Goal: Book appointment/travel/reservation

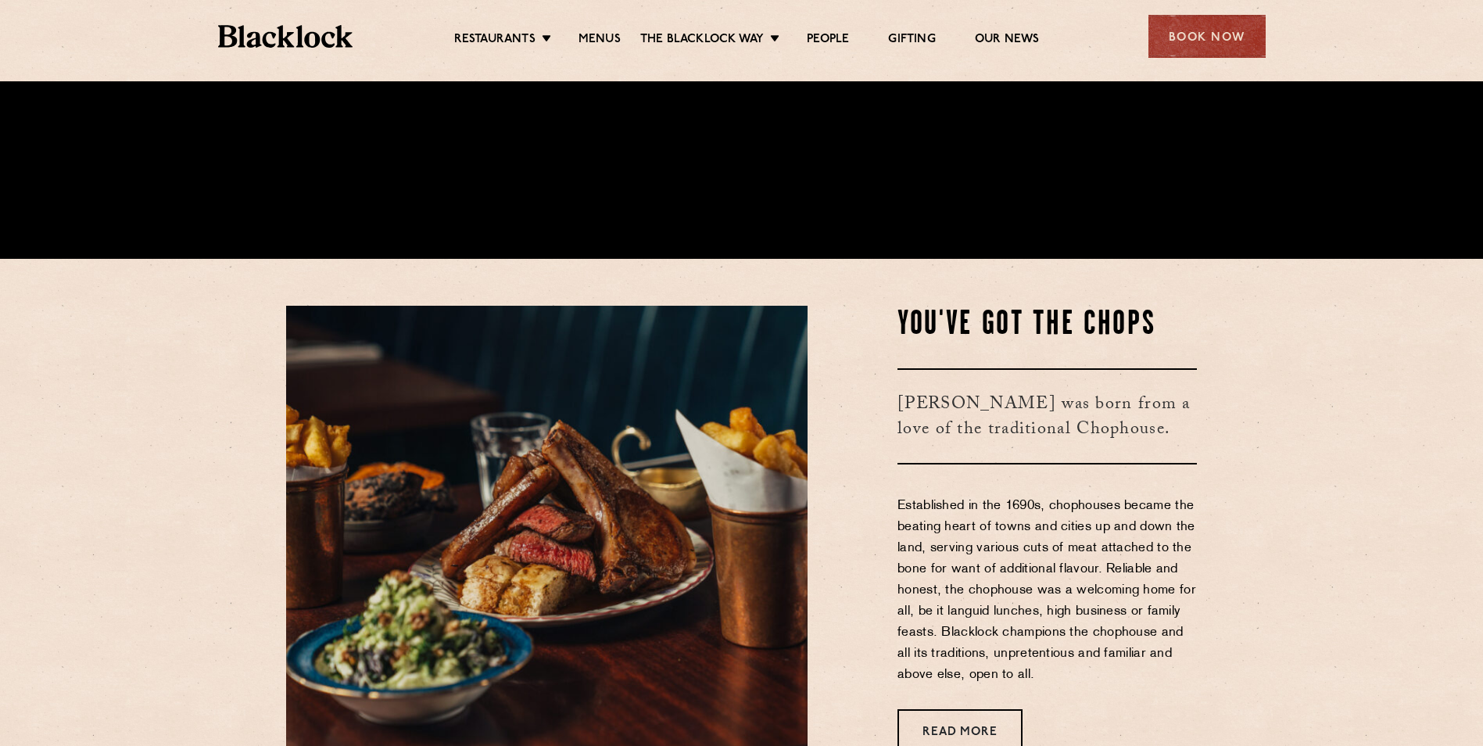
scroll to position [704, 0]
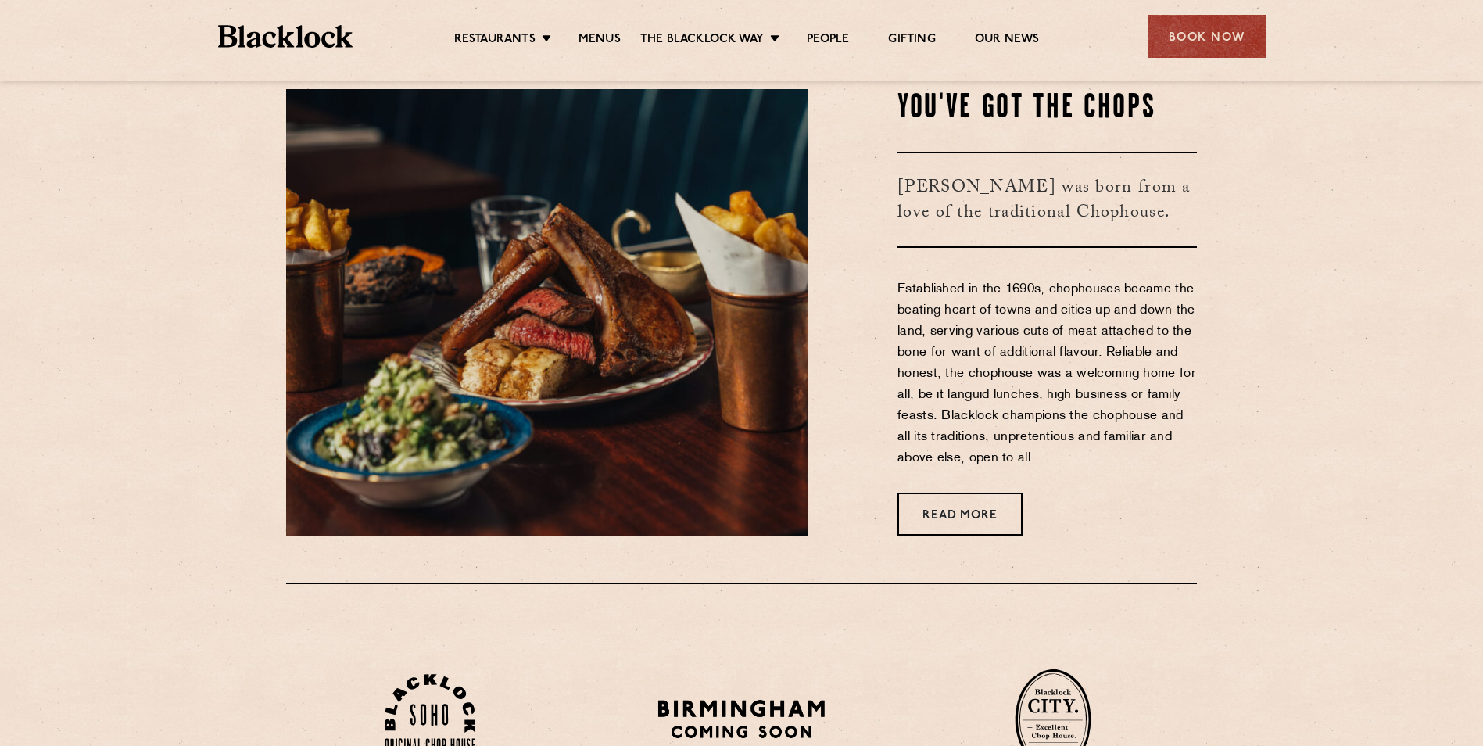
click at [1290, 415] on section "You've Got The Chops [PERSON_NAME] was born from a love of the traditional Chop…" at bounding box center [741, 312] width 1483 height 540
click at [1202, 48] on div "Book Now" at bounding box center [1207, 36] width 117 height 43
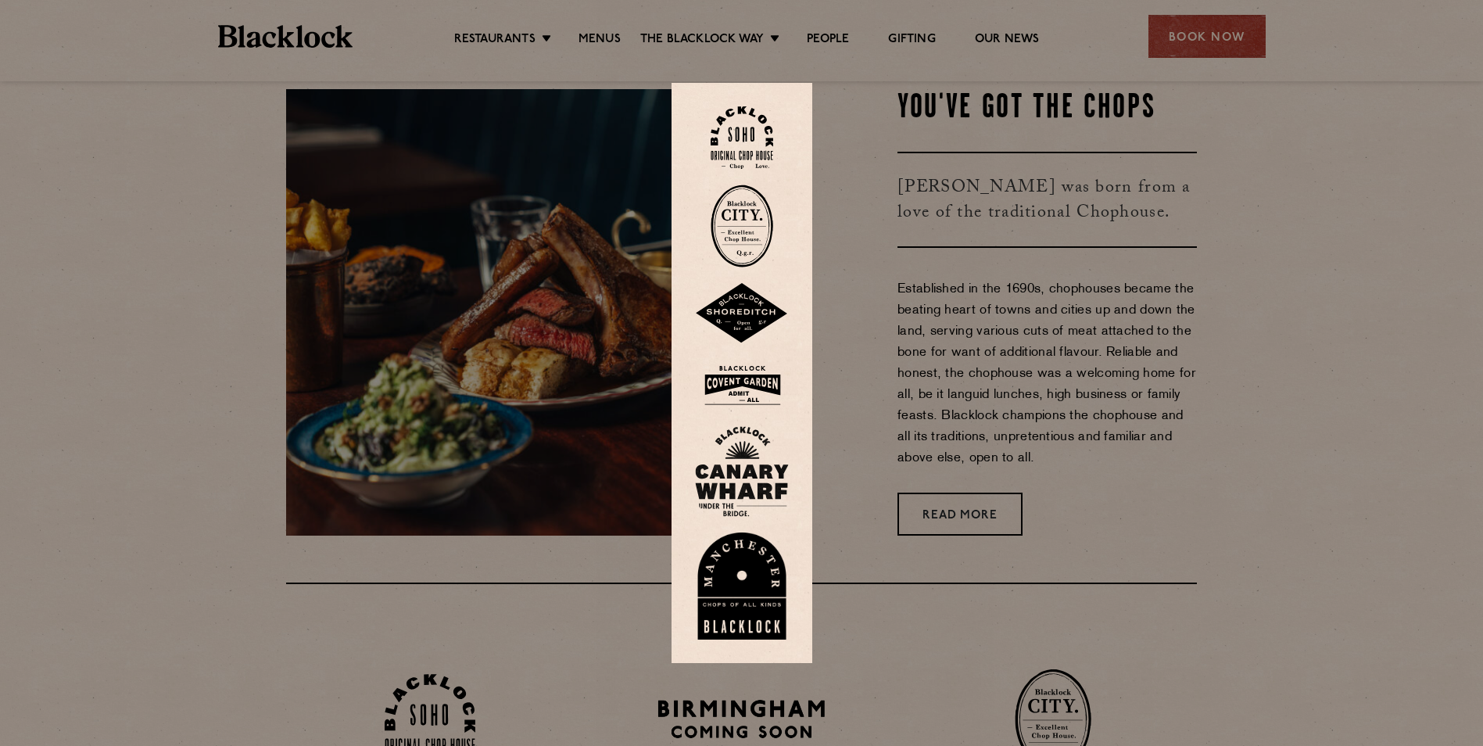
click at [737, 597] on img at bounding box center [742, 586] width 94 height 108
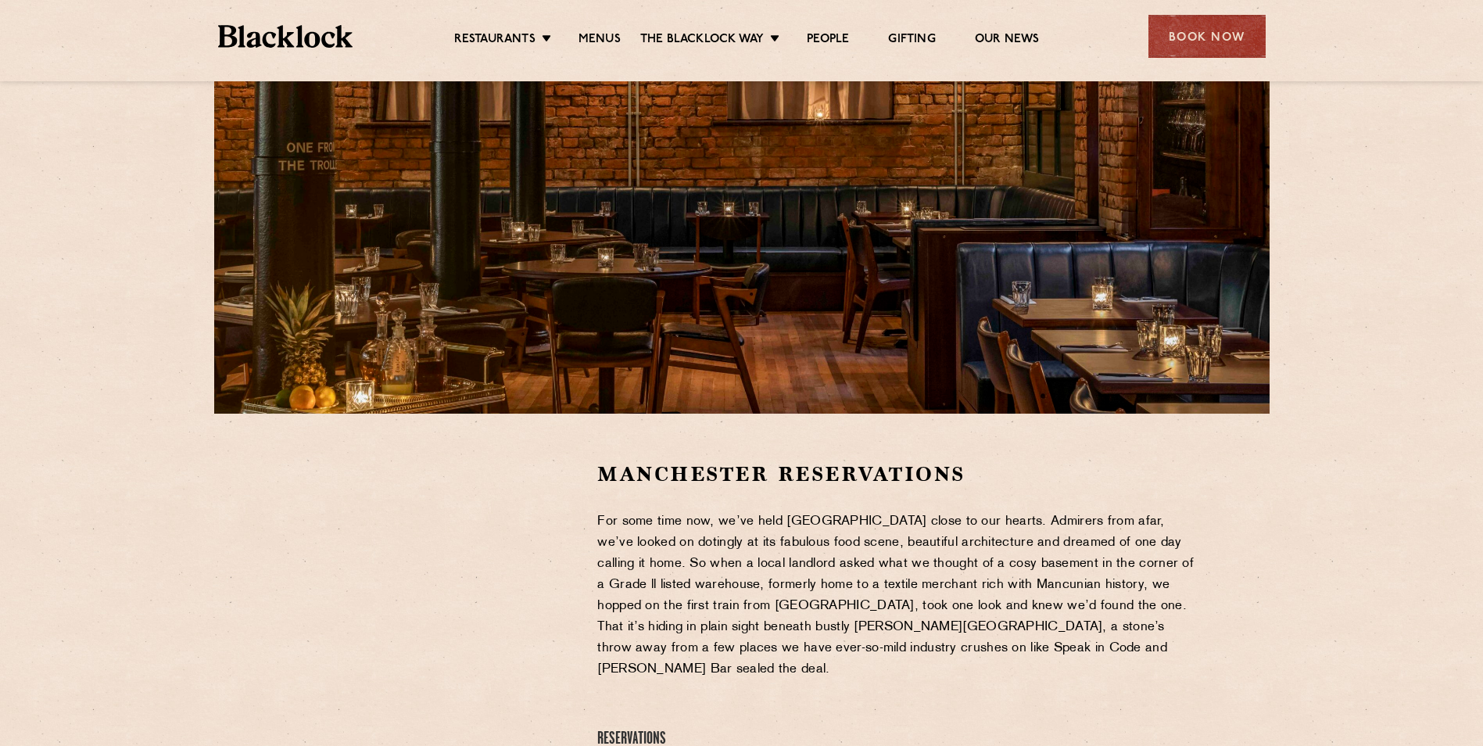
scroll to position [313, 0]
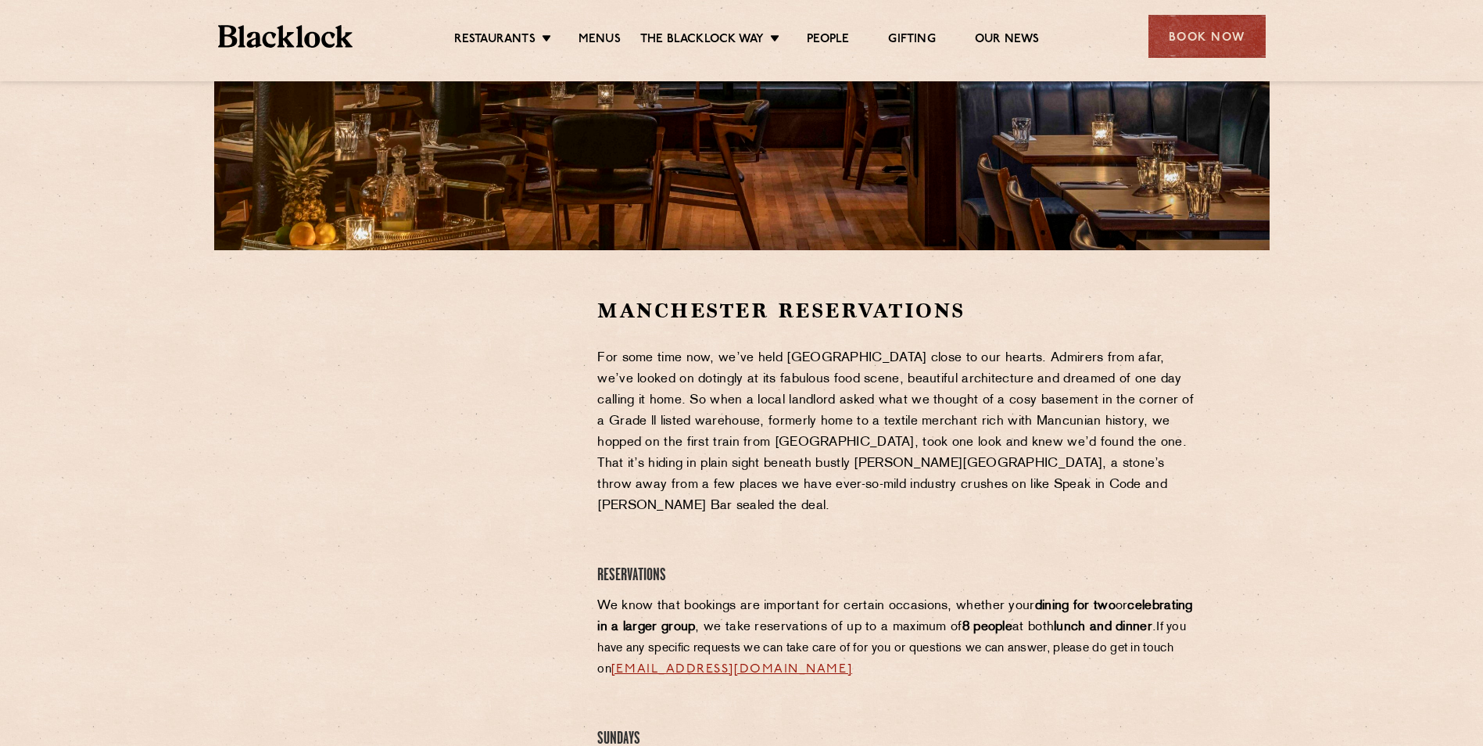
click at [792, 616] on p "We know that bookings are important for certain occasions, whether your dining …" at bounding box center [897, 638] width 600 height 84
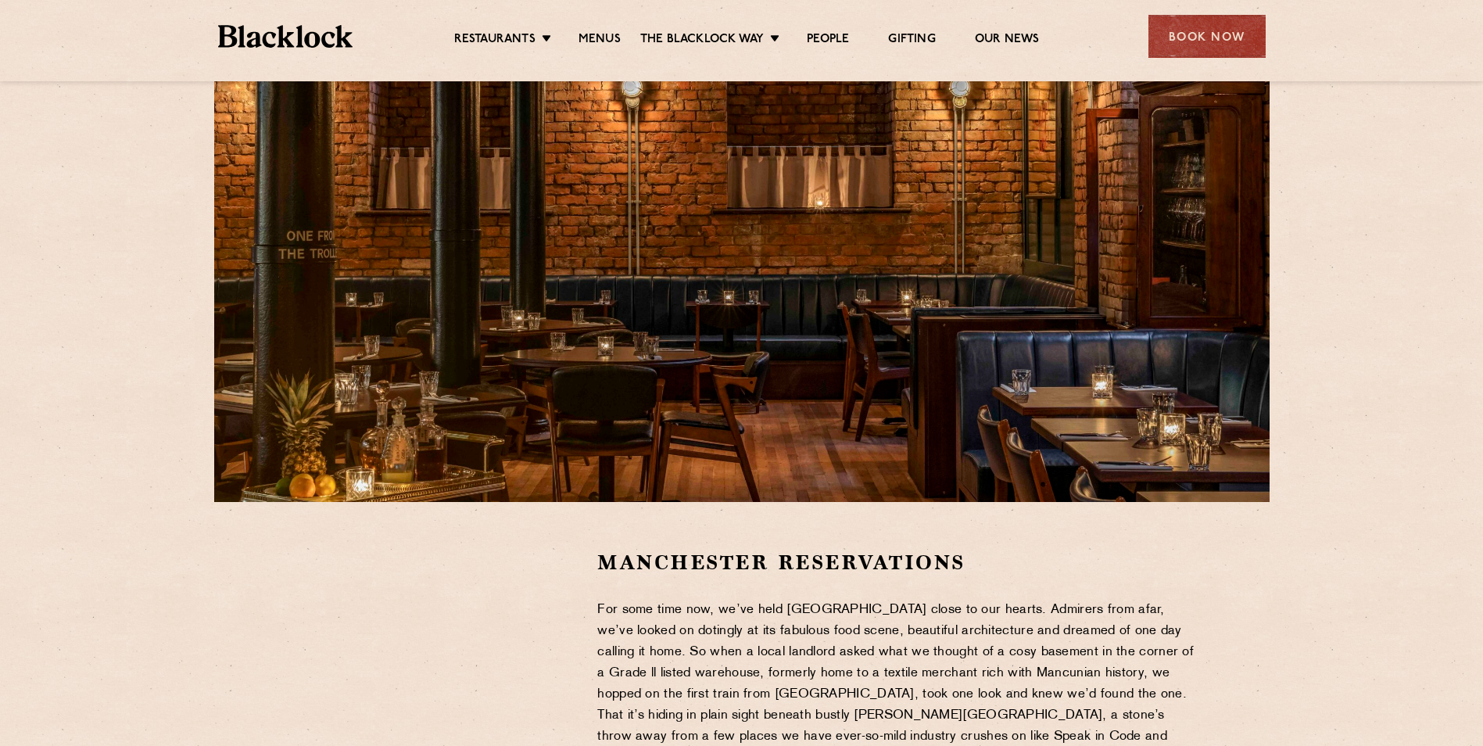
scroll to position [0, 0]
